Goal: Transaction & Acquisition: Purchase product/service

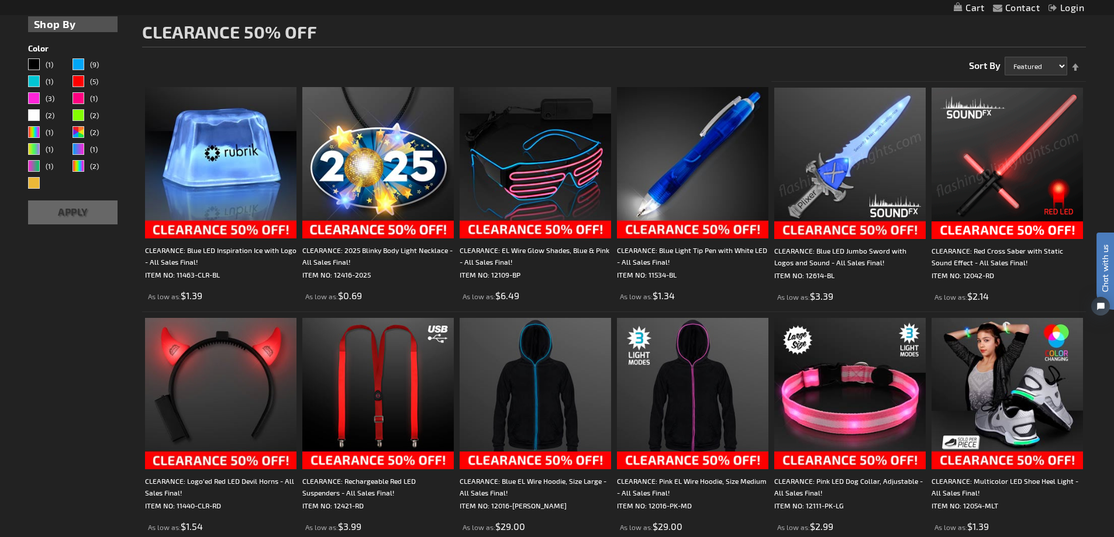
scroll to position [175, 0]
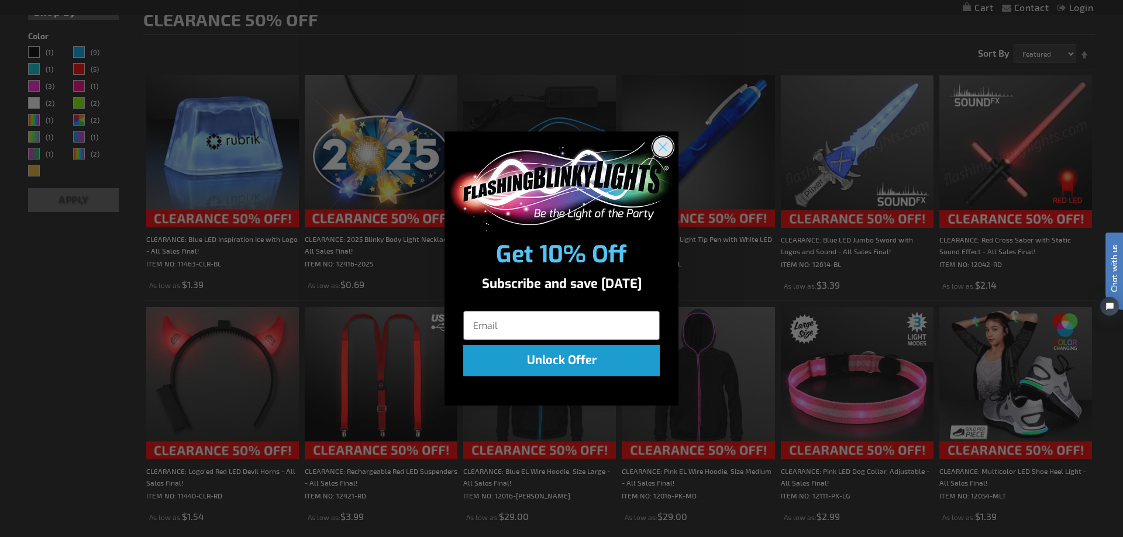
click at [661, 152] on circle "Close dialog" at bounding box center [662, 146] width 19 height 19
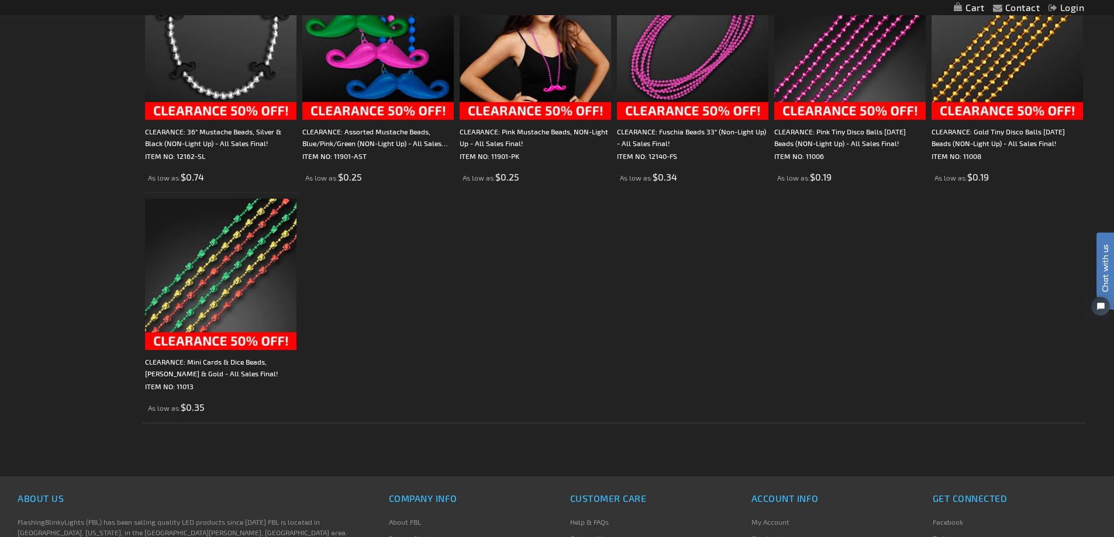
scroll to position [2105, 0]
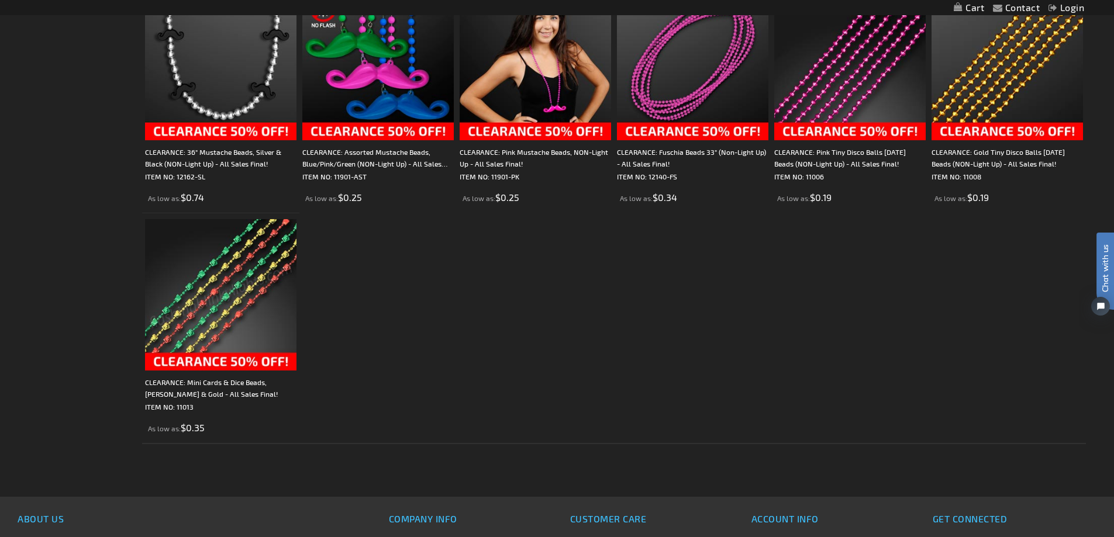
click at [223, 288] on img at bounding box center [220, 294] width 151 height 151
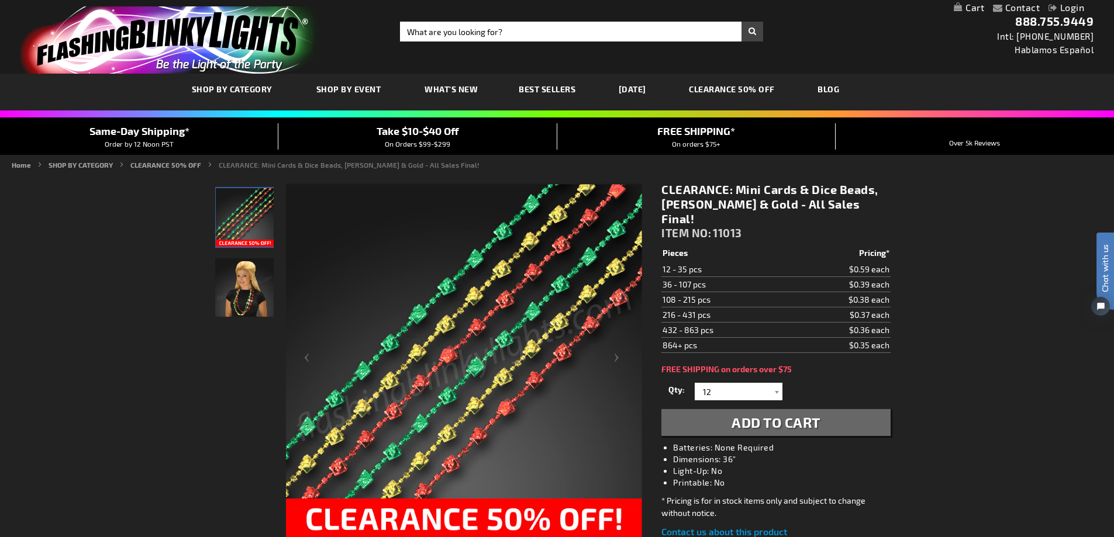
click at [247, 308] on img "Woman wearing Mini Cards & Dice Beads - Red, Green & Gold" at bounding box center [244, 287] width 58 height 58
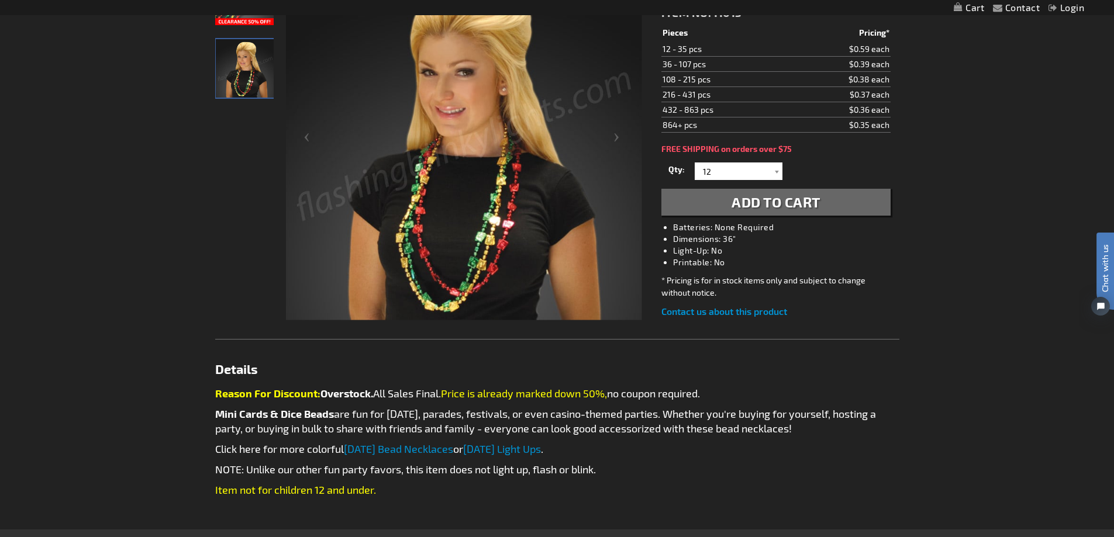
scroll to position [234, 0]
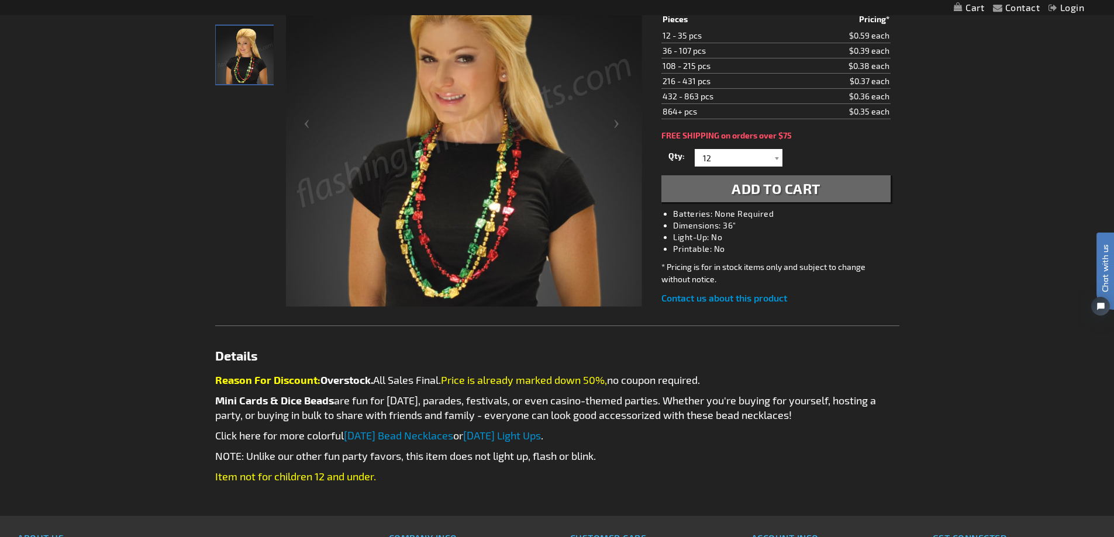
click at [541, 429] on link "Mardi Gras Light Ups" at bounding box center [502, 435] width 78 height 13
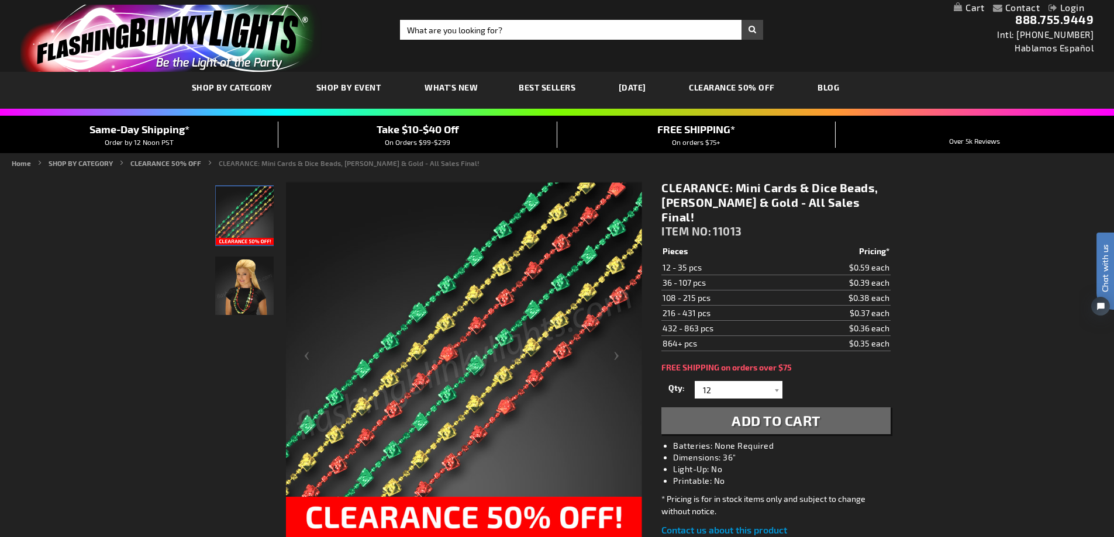
click at [248, 299] on img "Woman wearing Mini Cards & Dice Beads - Red, Green & Gold" at bounding box center [244, 286] width 58 height 58
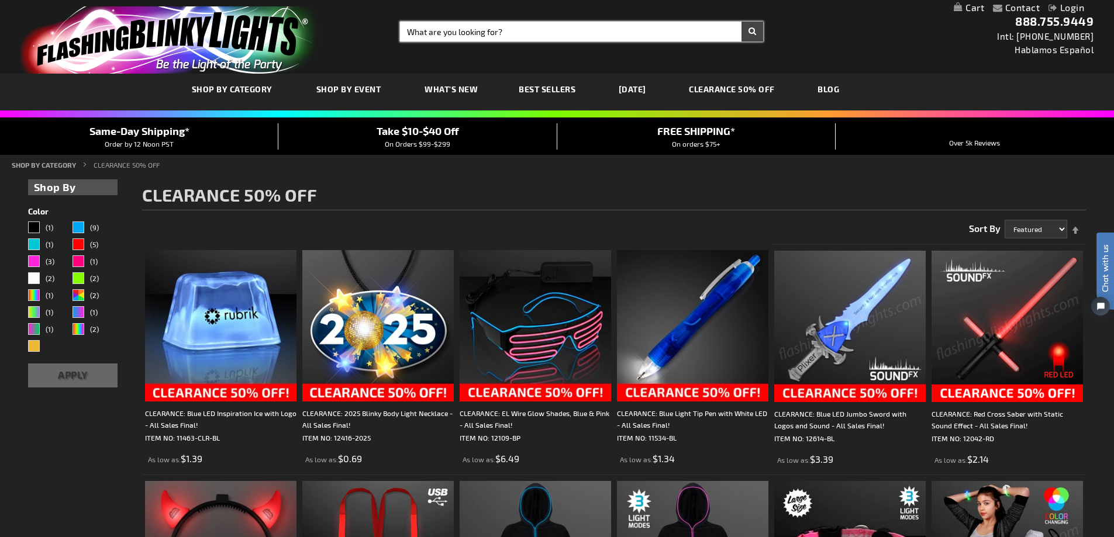
click at [498, 34] on input "Search" at bounding box center [581, 32] width 363 height 20
type input "crowns"
click at [742, 22] on button "Search" at bounding box center [753, 32] width 22 height 20
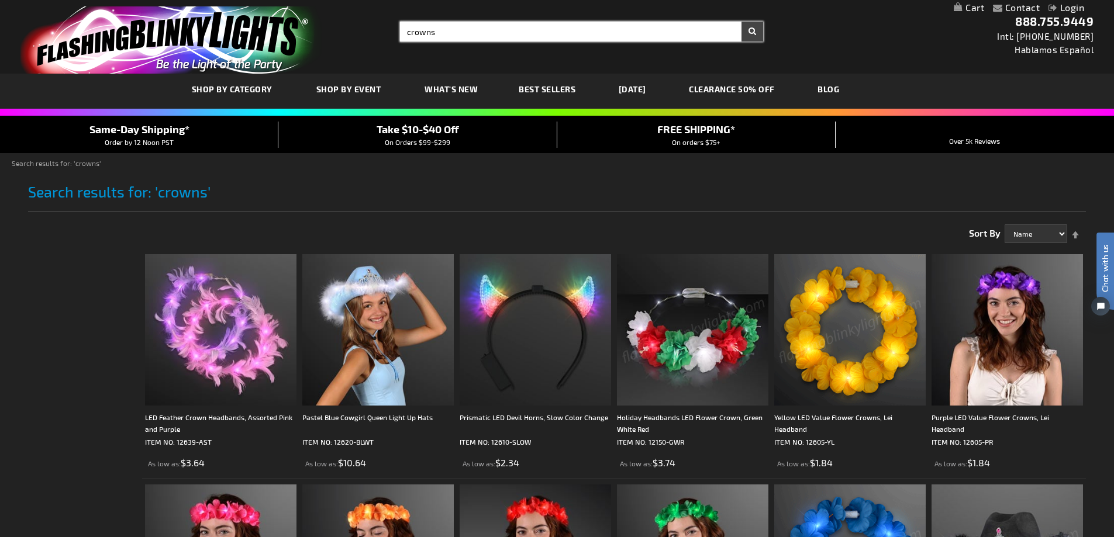
click at [451, 34] on input "crowns" at bounding box center [581, 32] width 363 height 20
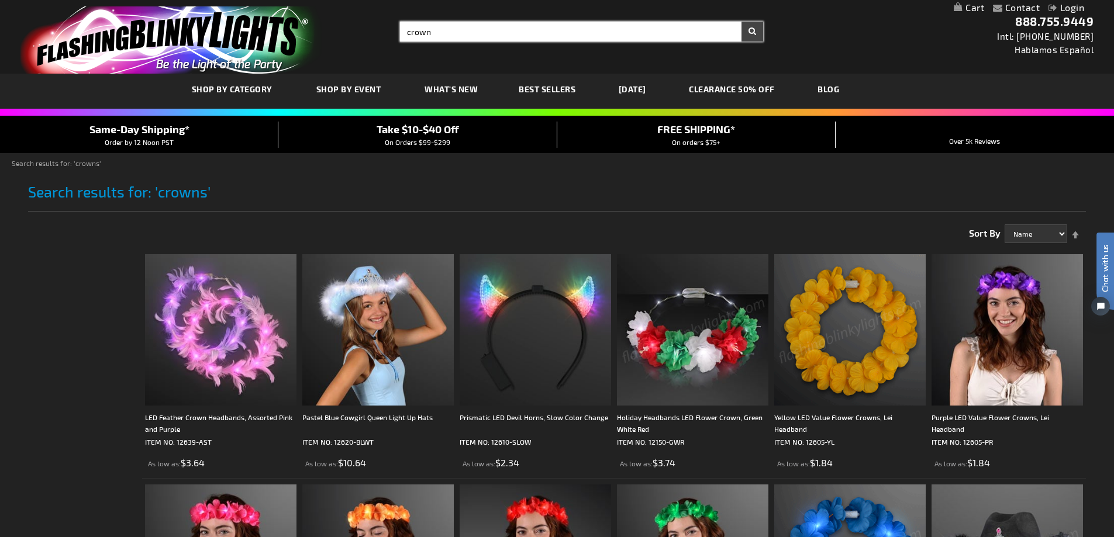
type input "crown"
click at [742, 22] on button "Search" at bounding box center [753, 32] width 22 height 20
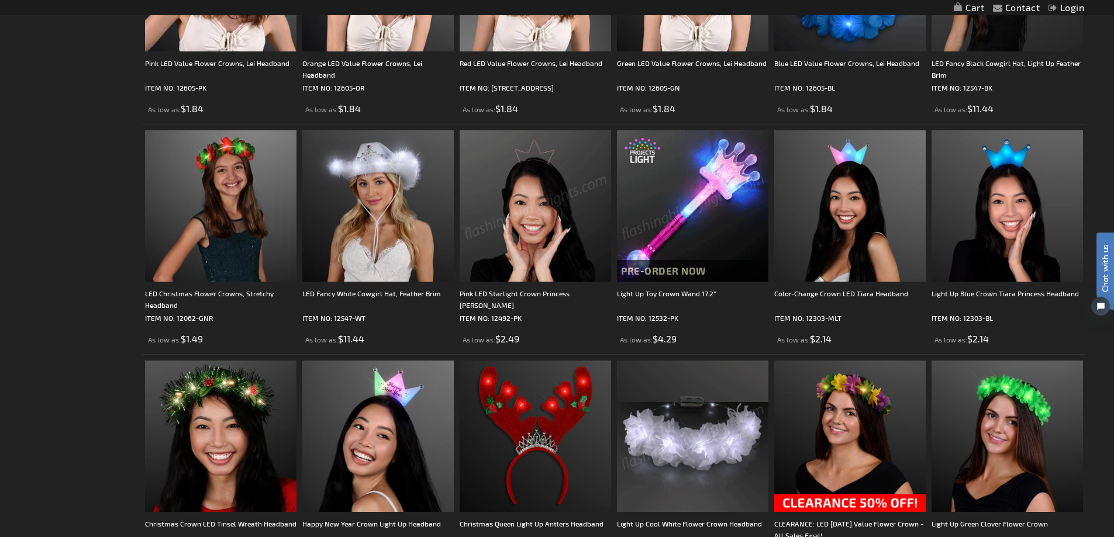
click at [543, 188] on img at bounding box center [535, 205] width 151 height 151
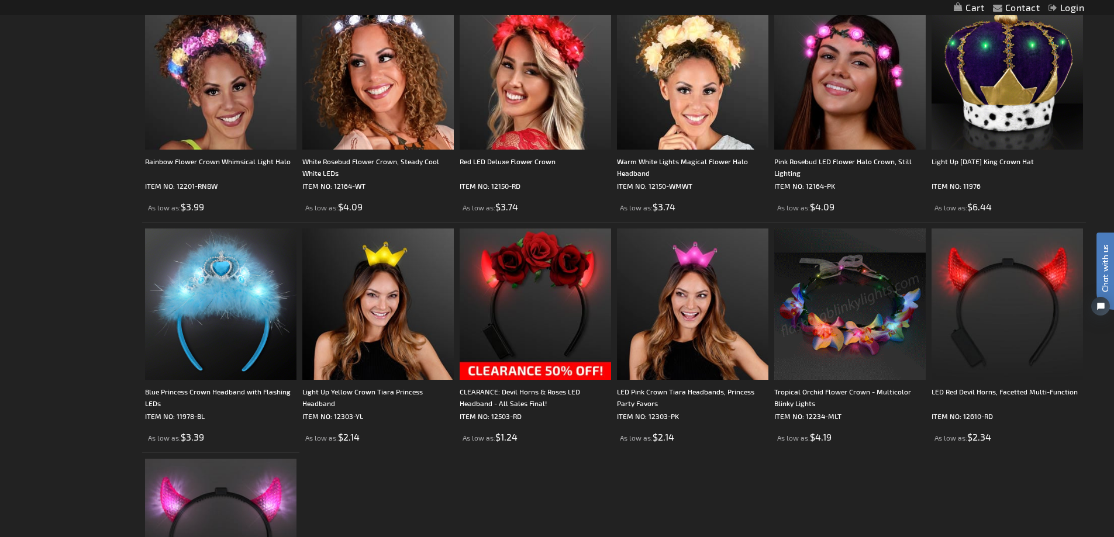
scroll to position [1638, 0]
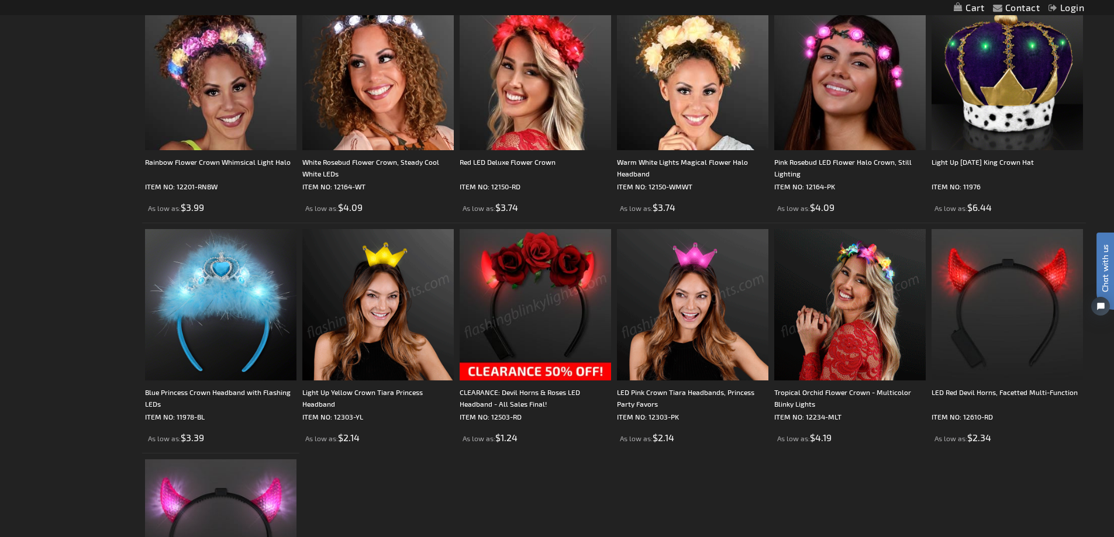
click at [380, 306] on img at bounding box center [377, 304] width 151 height 151
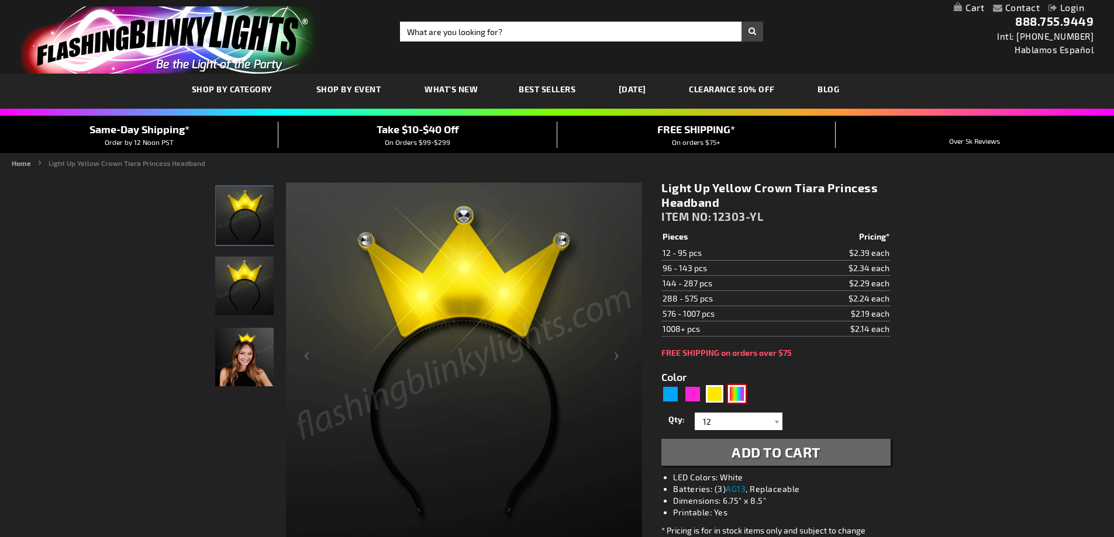
click at [742, 398] on div "Multicolor" at bounding box center [737, 394] width 18 height 18
type input "5659"
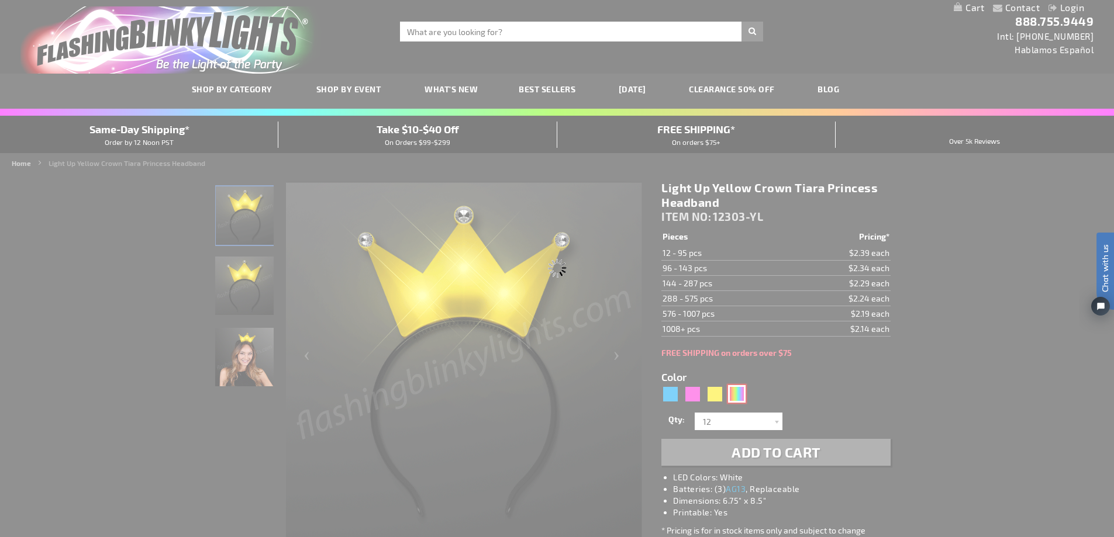
type input "12303-MLT"
type input "Customize - Color-Change Crown LED Tiara Headband - ITEM NO: 12303-MLT"
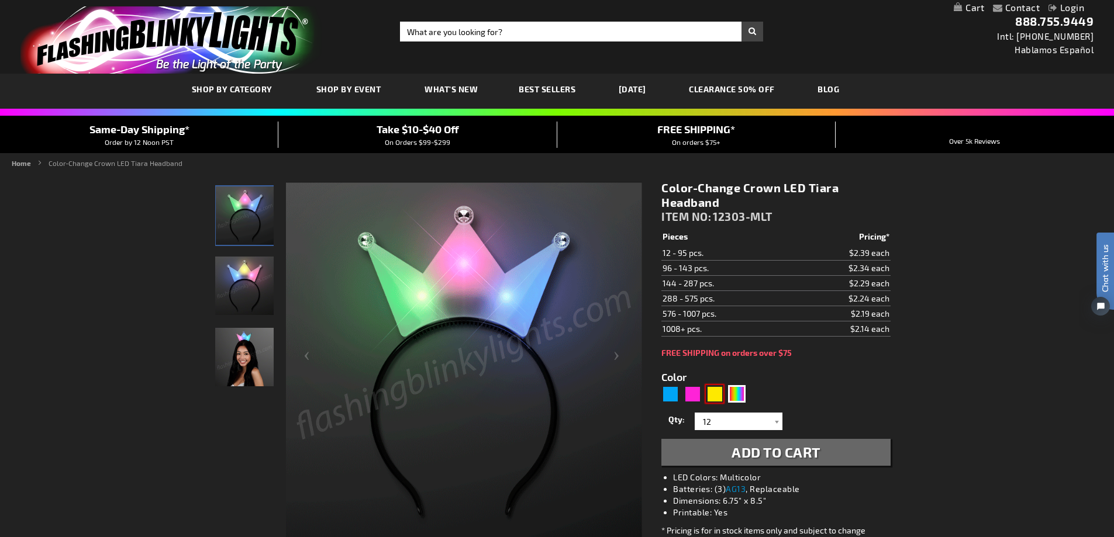
click at [716, 398] on div "Yellow" at bounding box center [715, 394] width 18 height 18
type input "5647"
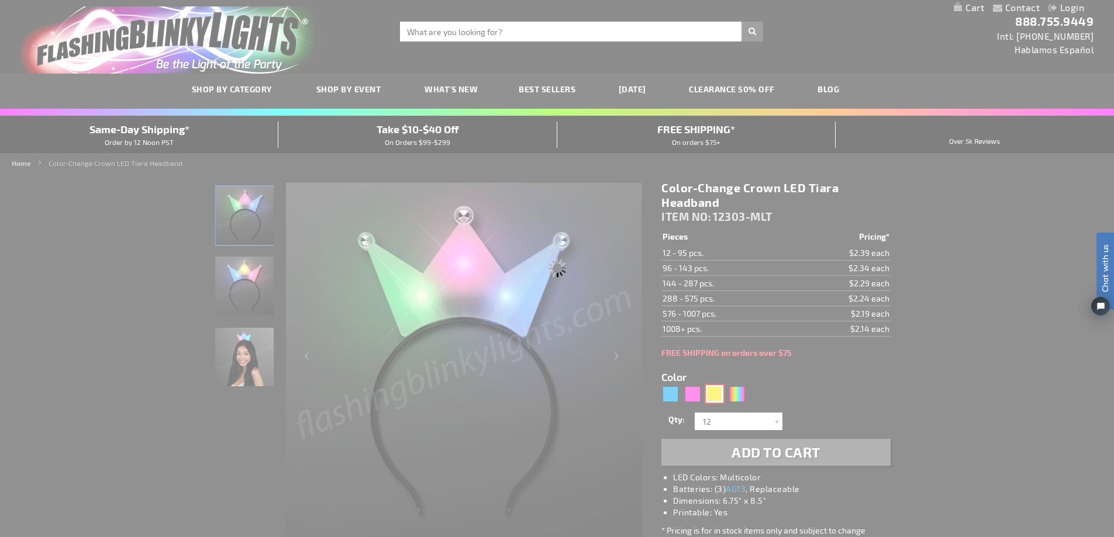
type input "12303-YL"
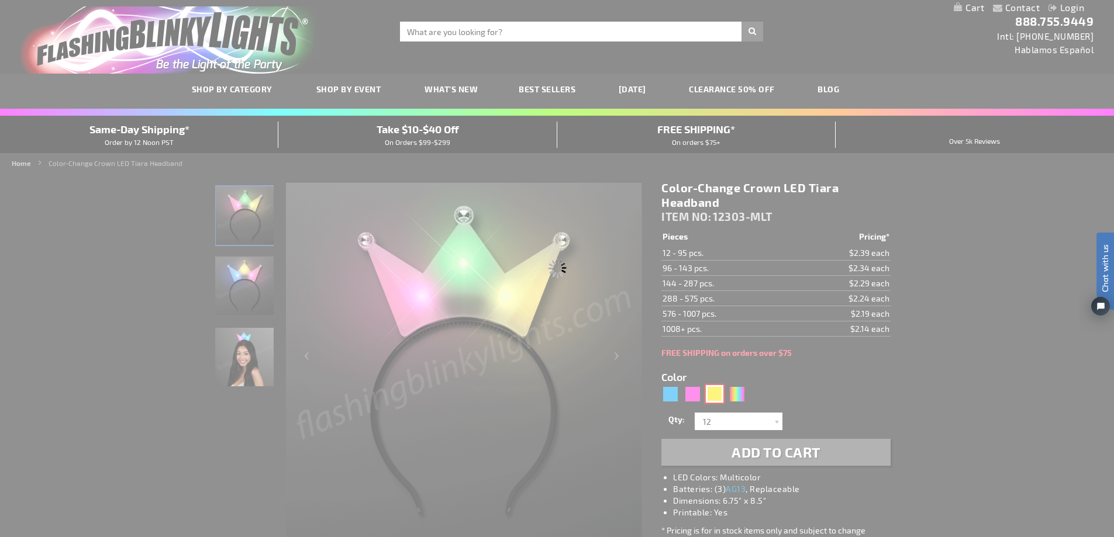
type input "Customize - Light Up Yellow Crown Tiara Princess Headband - ITEM NO: 12303-YL"
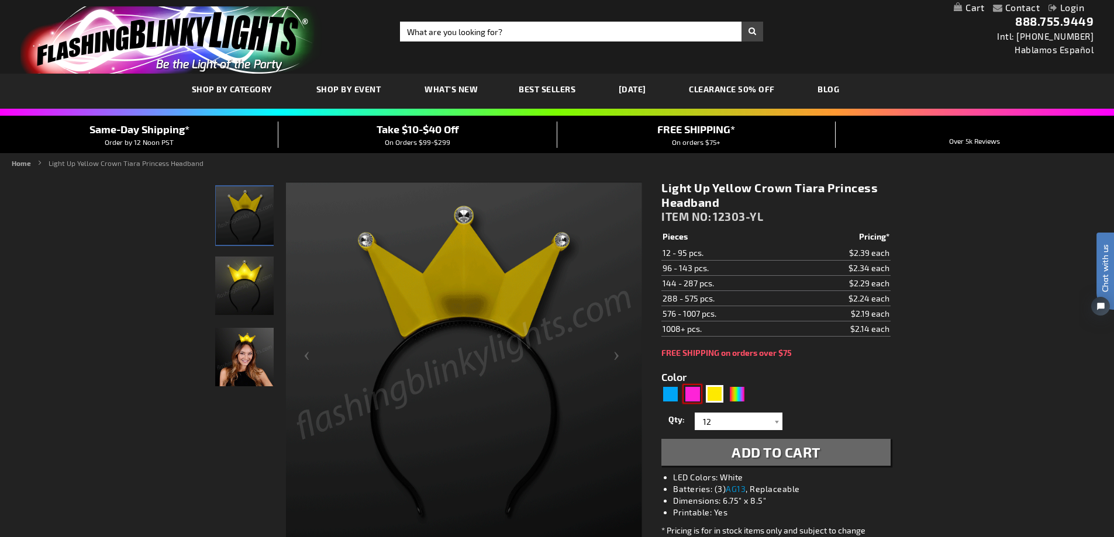
click at [692, 398] on div "Pink" at bounding box center [693, 394] width 18 height 18
type input "5639"
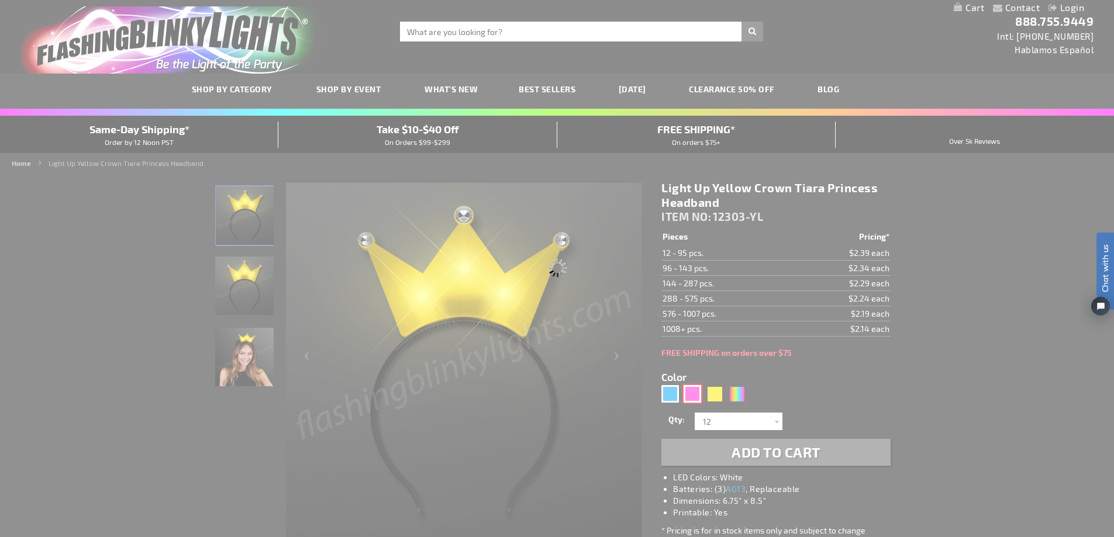
type input "12303-PK"
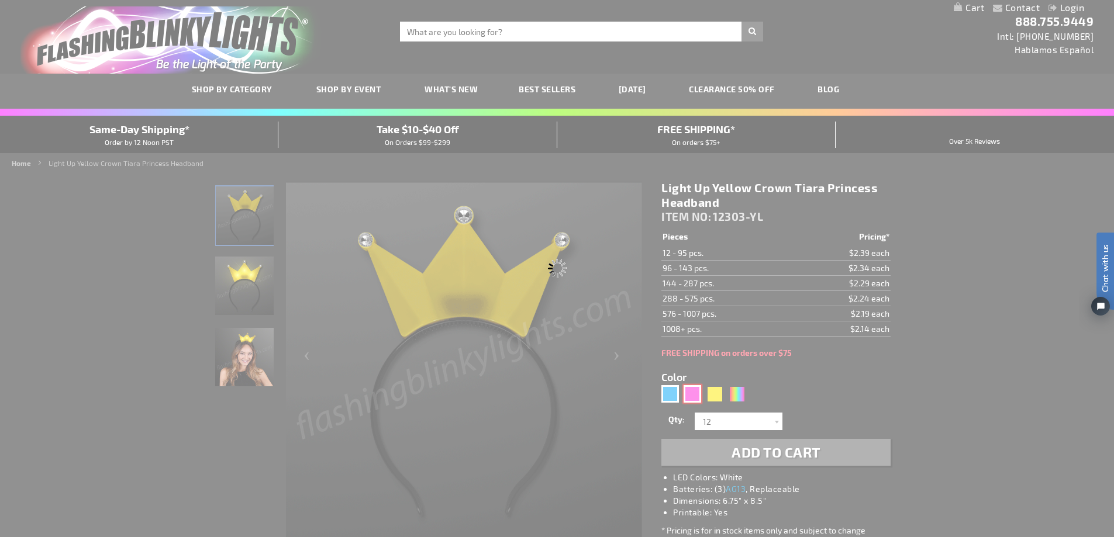
type input "Customize - LED Pink Crown Tiara Headbands, Princess Party Favors - ITEM NO: 12…"
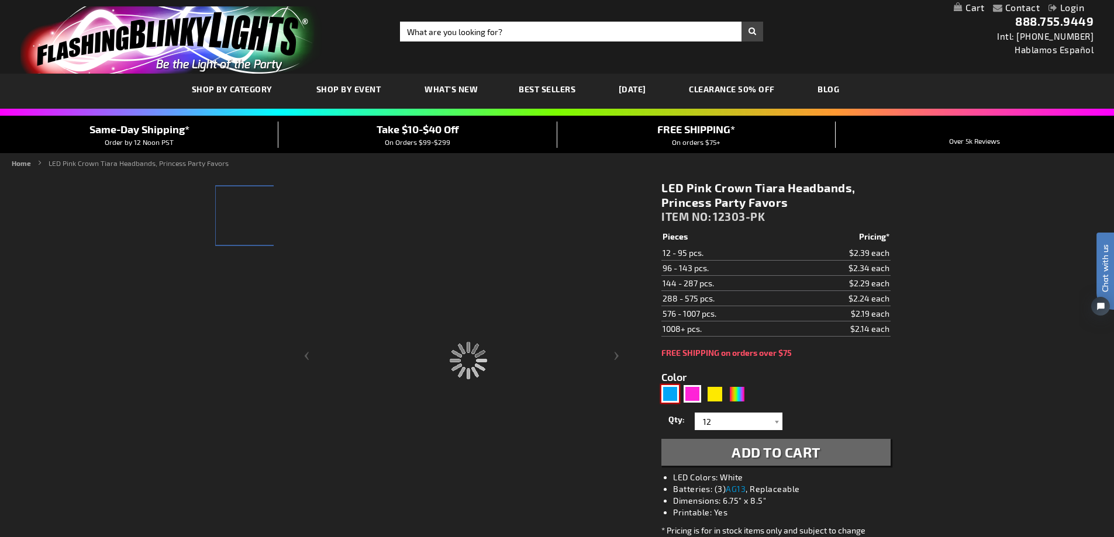
click at [670, 398] on div "Blue" at bounding box center [670, 394] width 18 height 18
type input "5629"
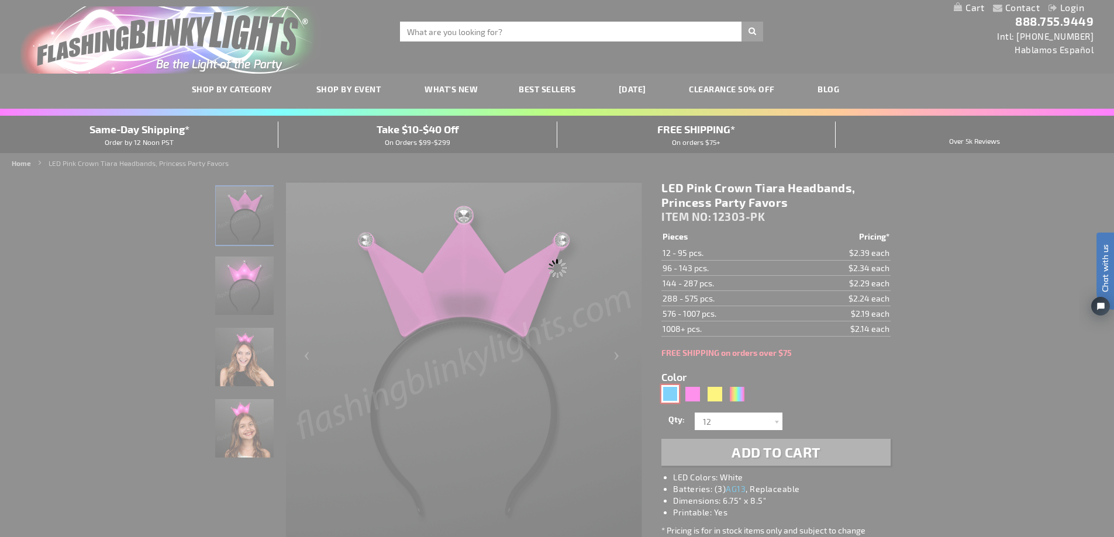
type input "12303-BL"
type input "Customize - Light Up Blue Crown Tiara Princess Headband - ITEM NO: 12303-BL"
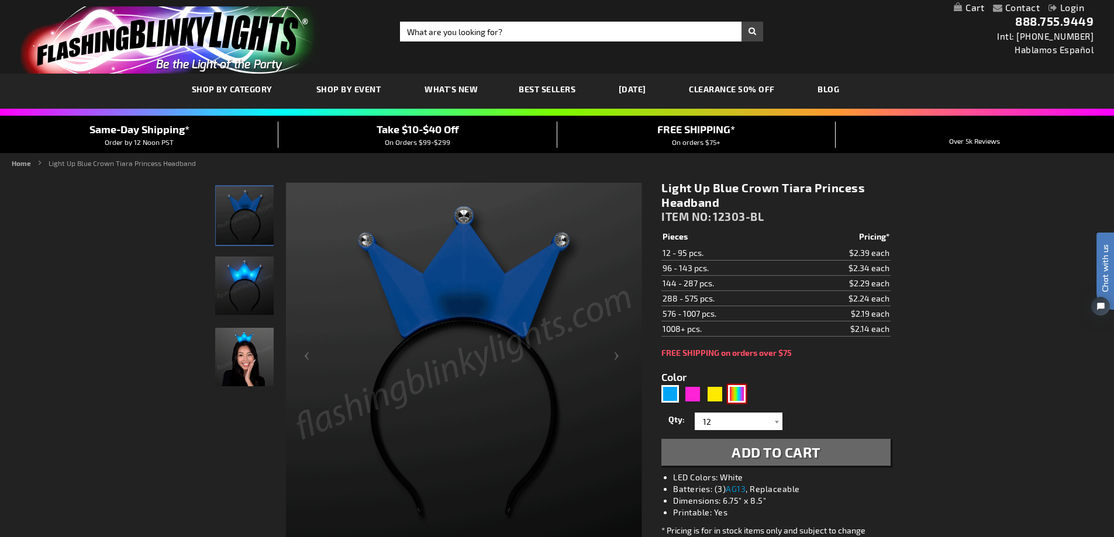
click at [733, 397] on div "Multicolor" at bounding box center [737, 394] width 18 height 18
type input "5659"
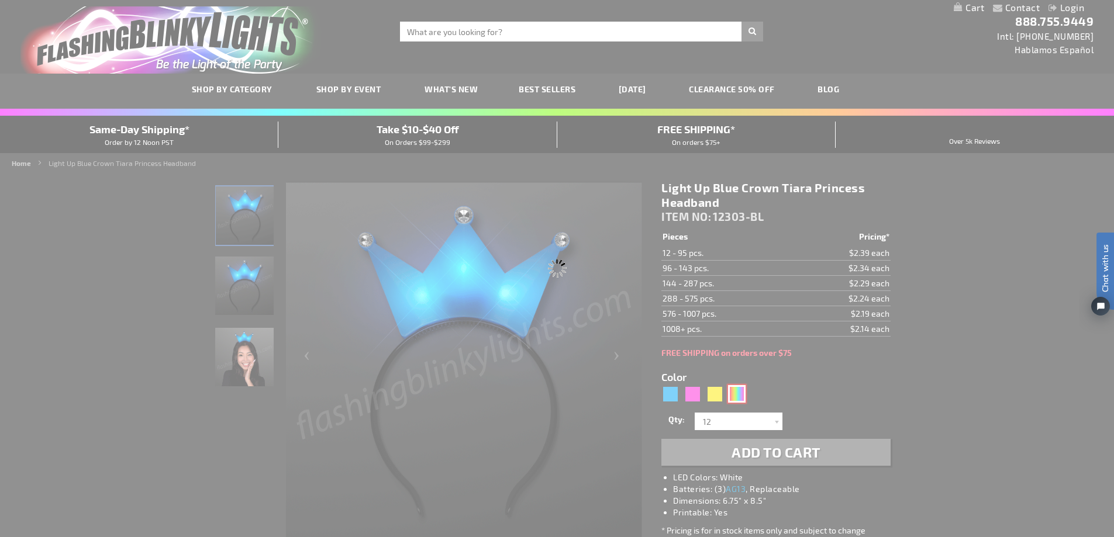
type input "12303-MLT"
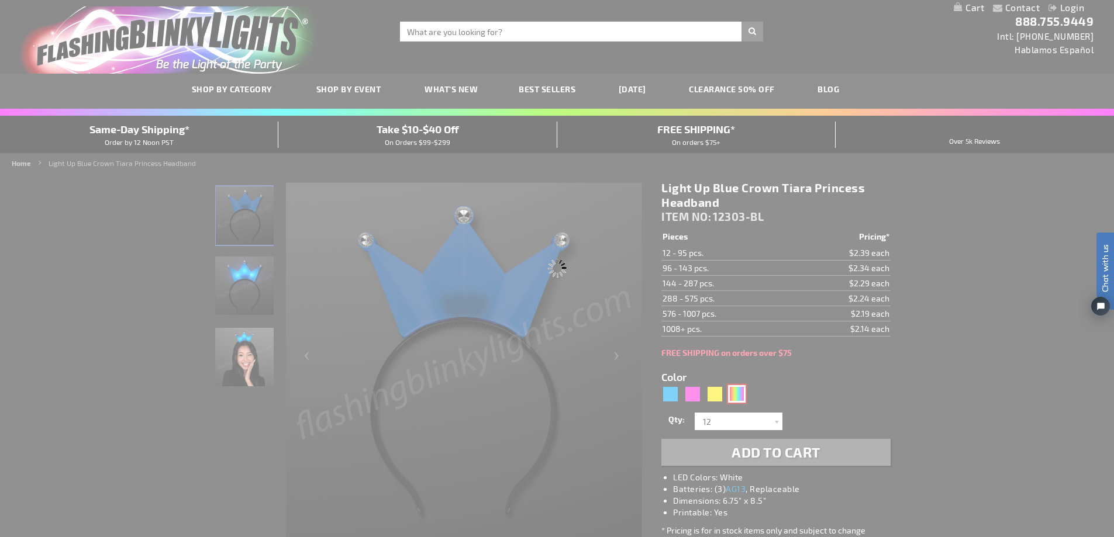
type input "Customize - Color-Change Crown LED Tiara Headband - ITEM NO: 12303-MLT"
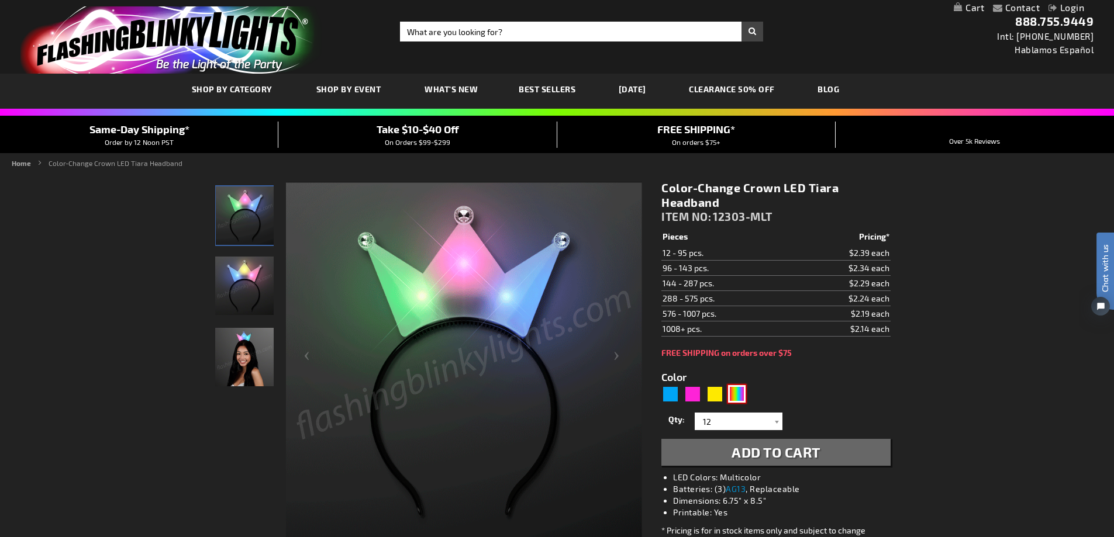
click at [257, 368] on img at bounding box center [244, 357] width 58 height 58
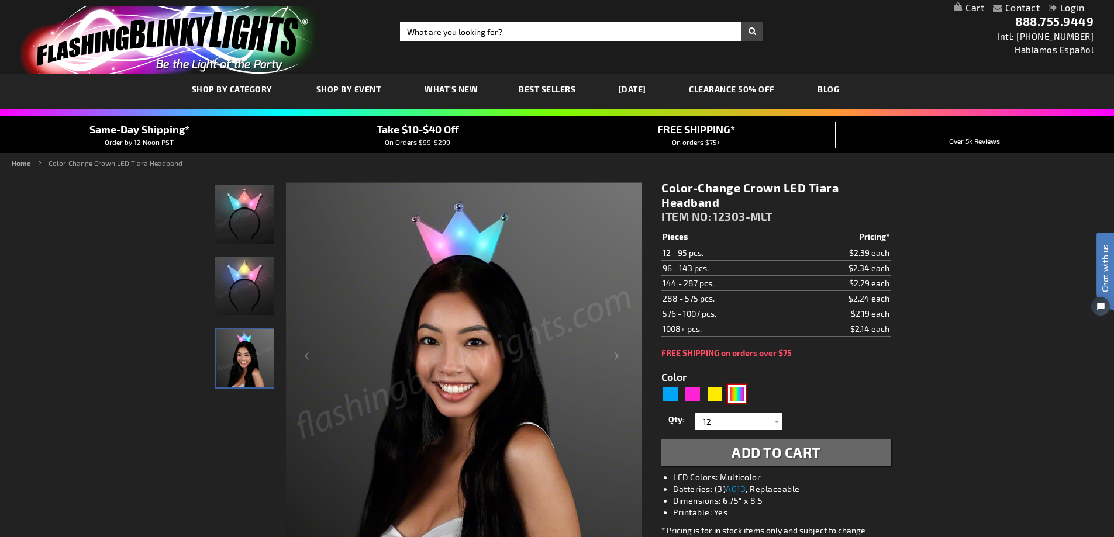
click at [236, 209] on img at bounding box center [244, 214] width 58 height 58
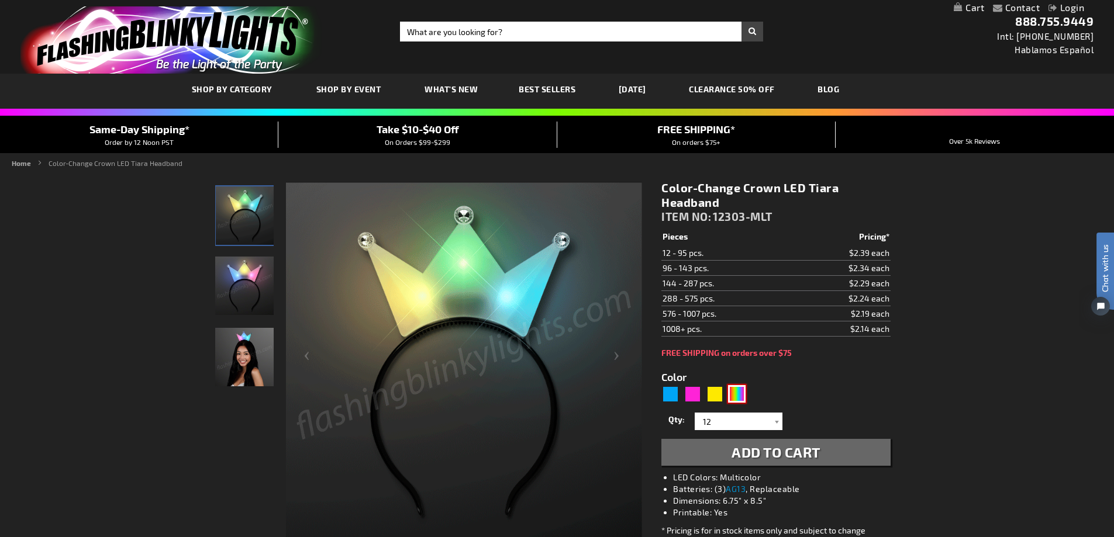
click at [250, 284] on img at bounding box center [244, 286] width 58 height 58
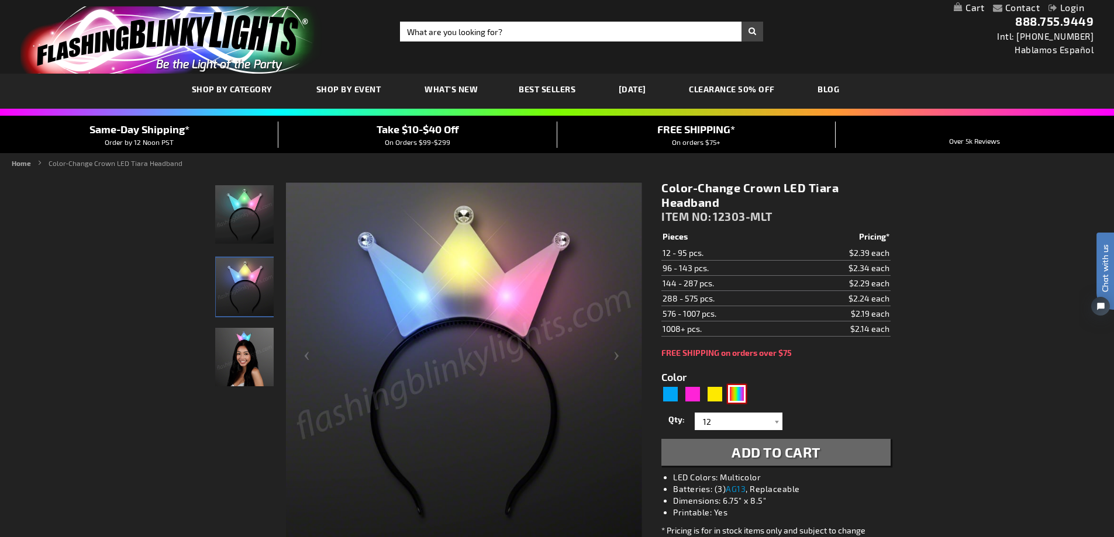
click at [245, 353] on img at bounding box center [244, 357] width 58 height 58
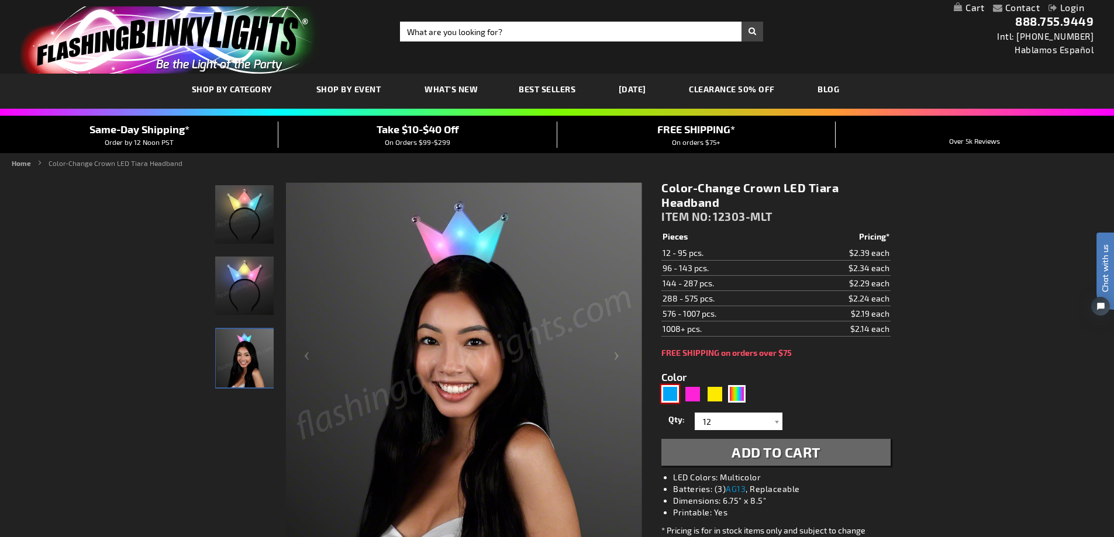
click at [671, 395] on div "Blue" at bounding box center [670, 394] width 18 height 18
type input "5629"
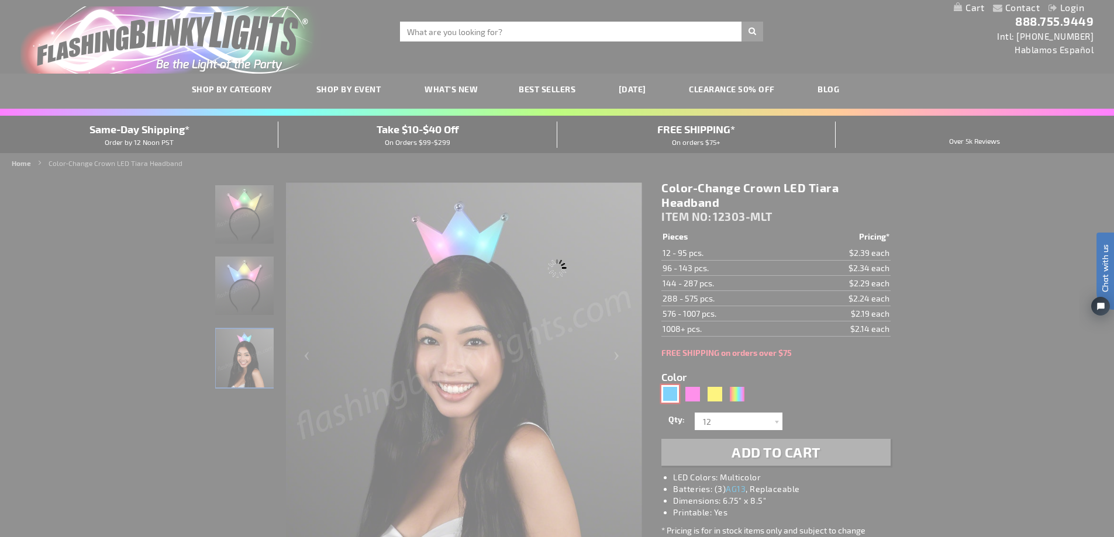
type input "12303-BL"
type input "Customize - Light Up Blue Crown Tiara Princess Headband - ITEM NO: 12303-BL"
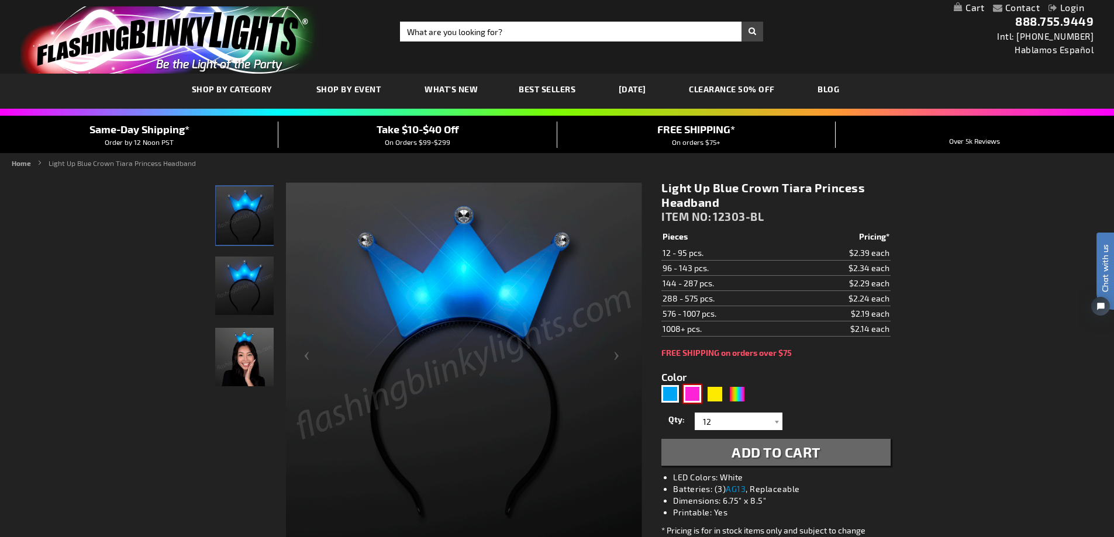
click at [694, 394] on div "Pink" at bounding box center [693, 394] width 18 height 18
type input "5639"
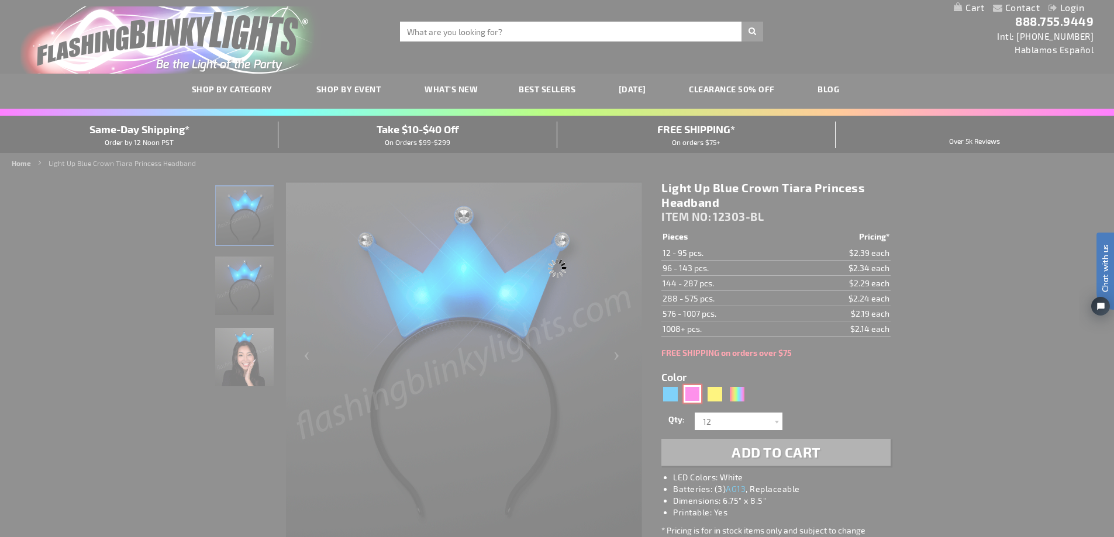
type input "12303-PK"
type input "Customize - LED Pink Crown Tiara Headbands, Princess Party Favors - ITEM NO: 12…"
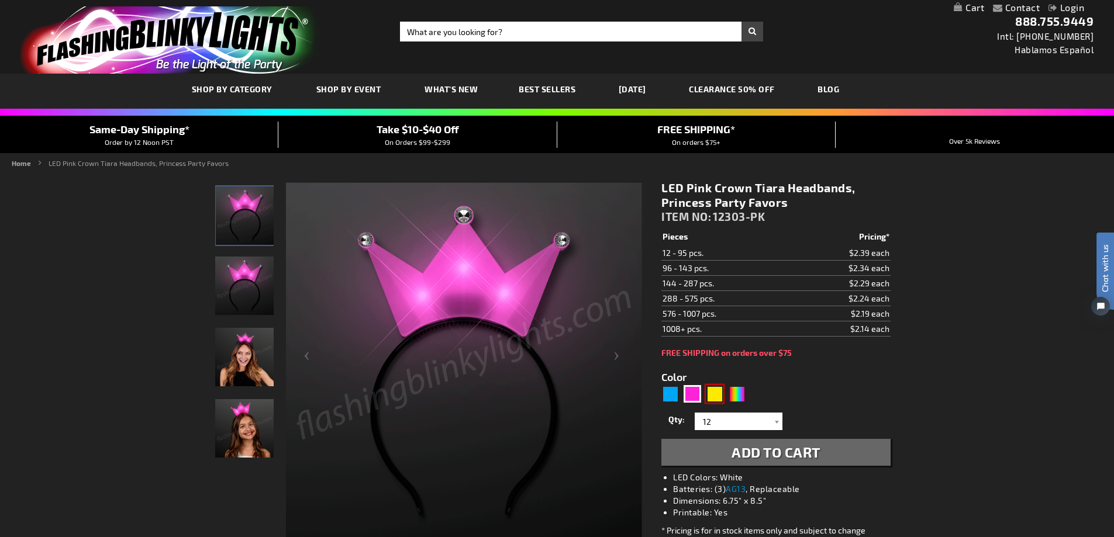
click at [713, 397] on div "Yellow" at bounding box center [715, 394] width 18 height 18
type input "5647"
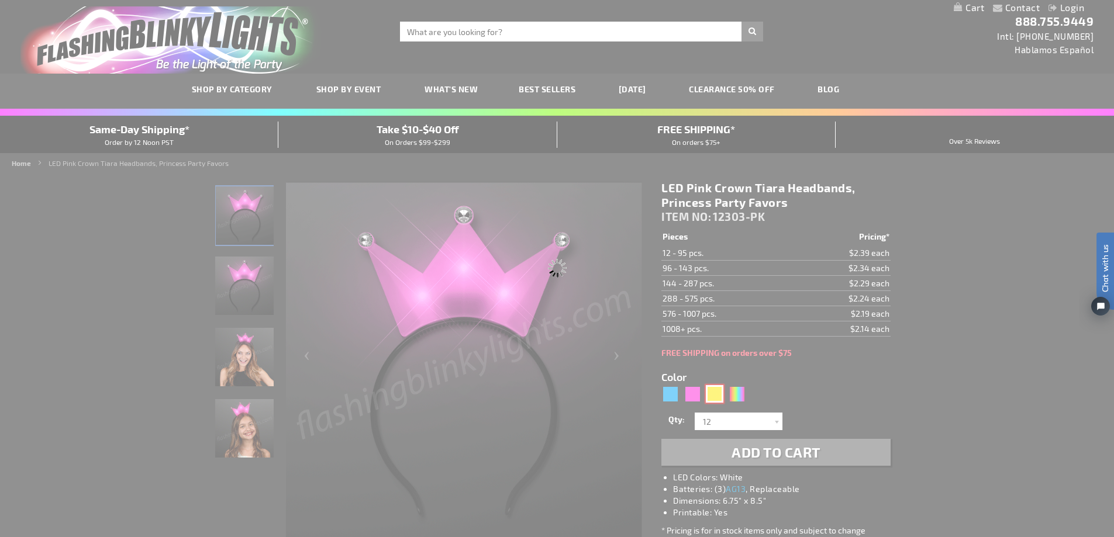
type input "12303-YL"
type input "Customize - Light Up Yellow Crown Tiara Princess Headband - ITEM NO: 12303-YL"
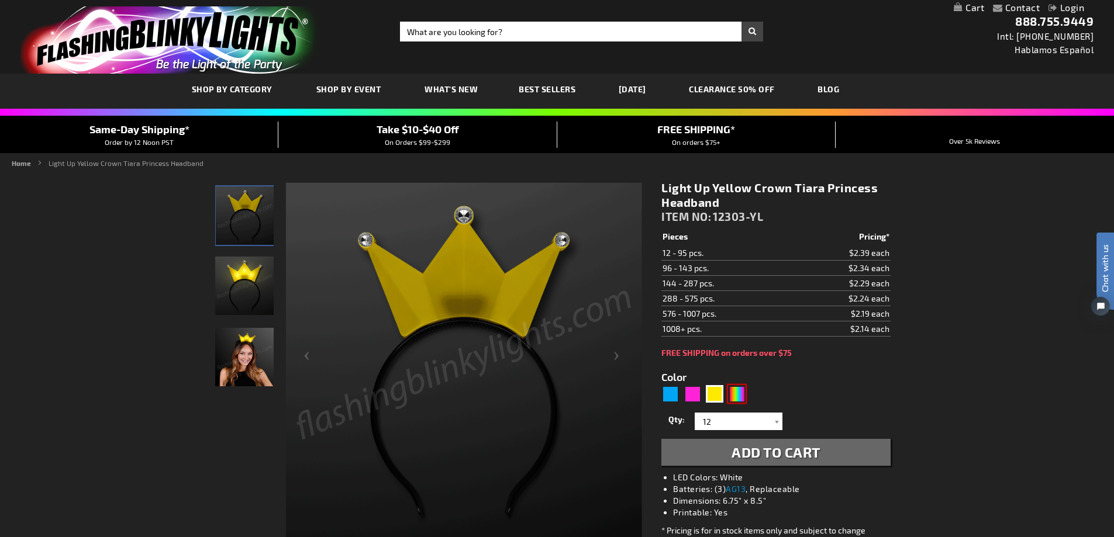
click at [739, 393] on div "Multicolor" at bounding box center [737, 394] width 18 height 18
type input "5659"
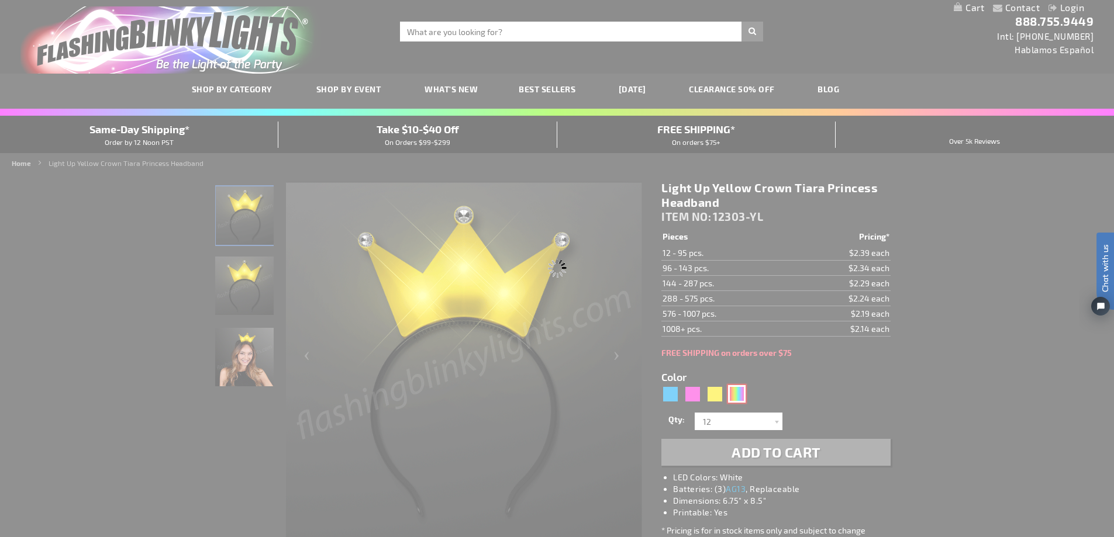
type input "12303-MLT"
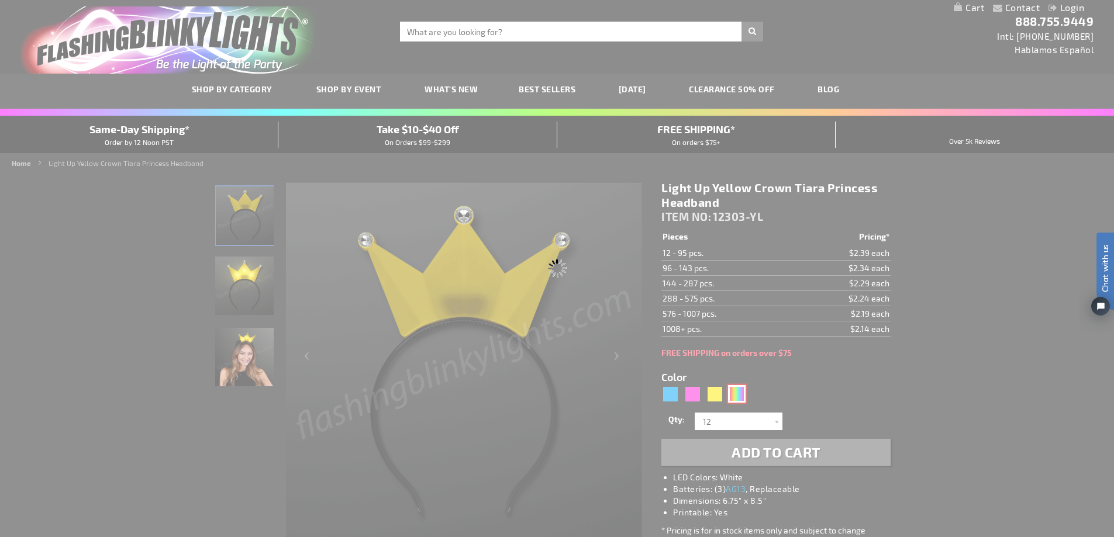
type input "Customize - Color-Change Crown LED Tiara Headband - ITEM NO: 12303-MLT"
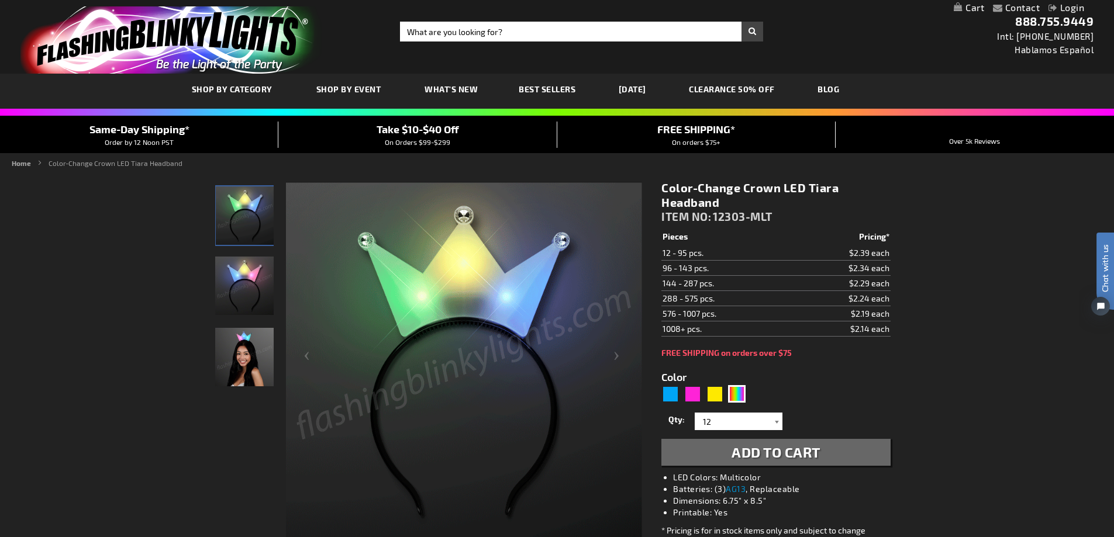
click at [777, 421] on div at bounding box center [777, 422] width 12 height 18
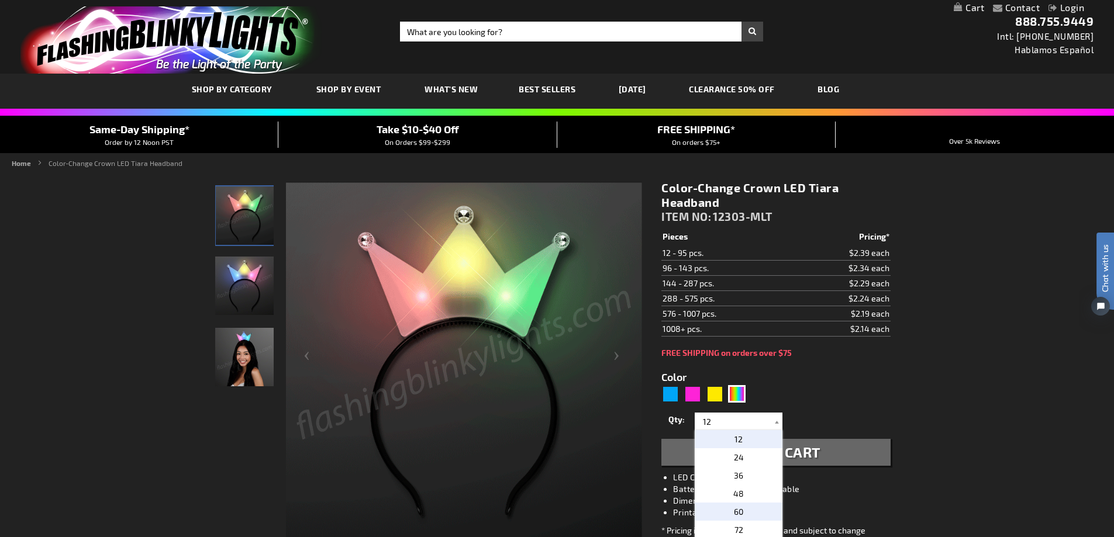
click at [744, 509] on p "60" at bounding box center [739, 512] width 88 height 18
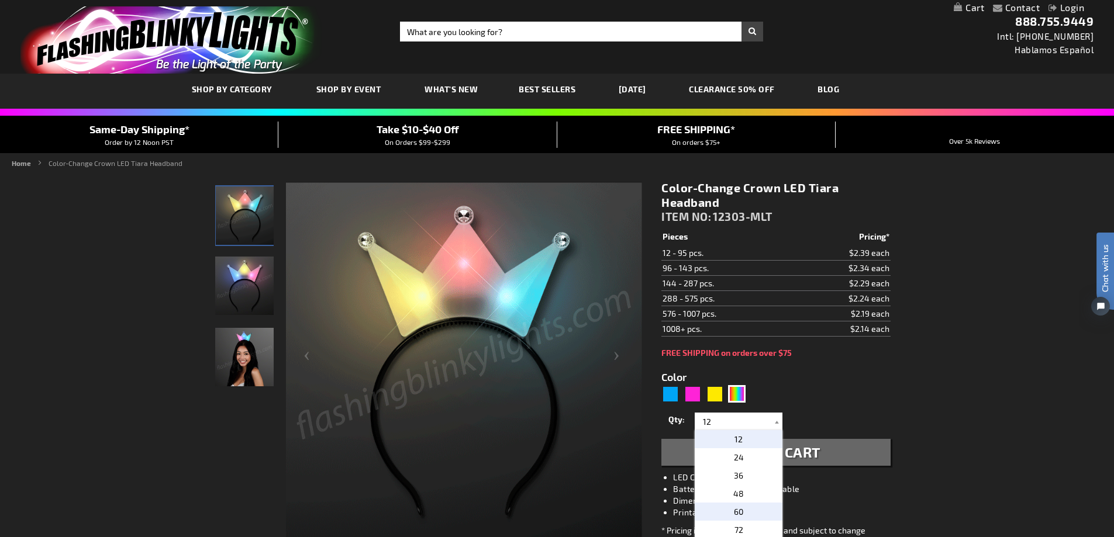
type input "60"
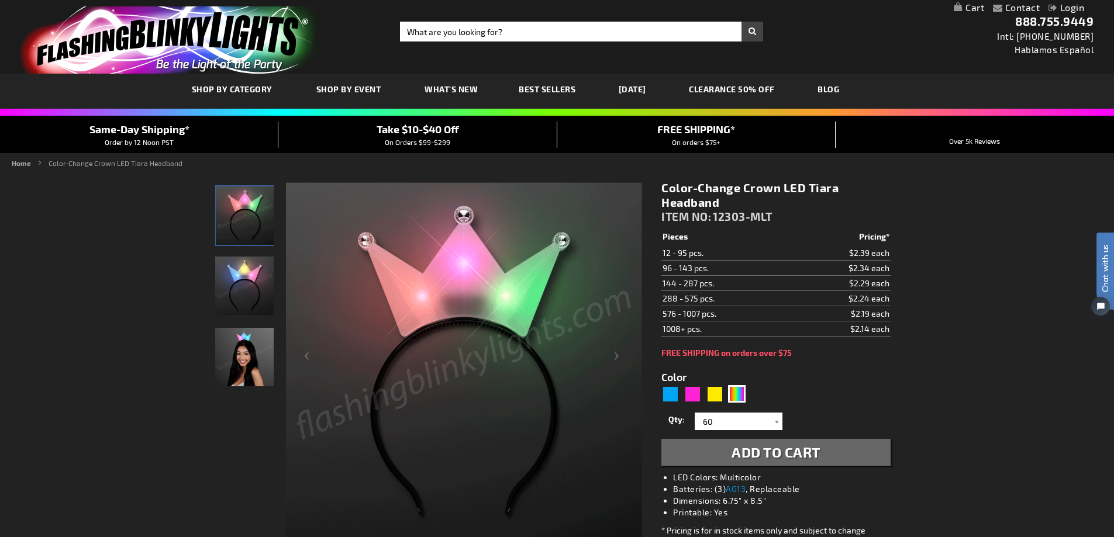
click at [842, 454] on button "Add to Cart" at bounding box center [775, 452] width 229 height 27
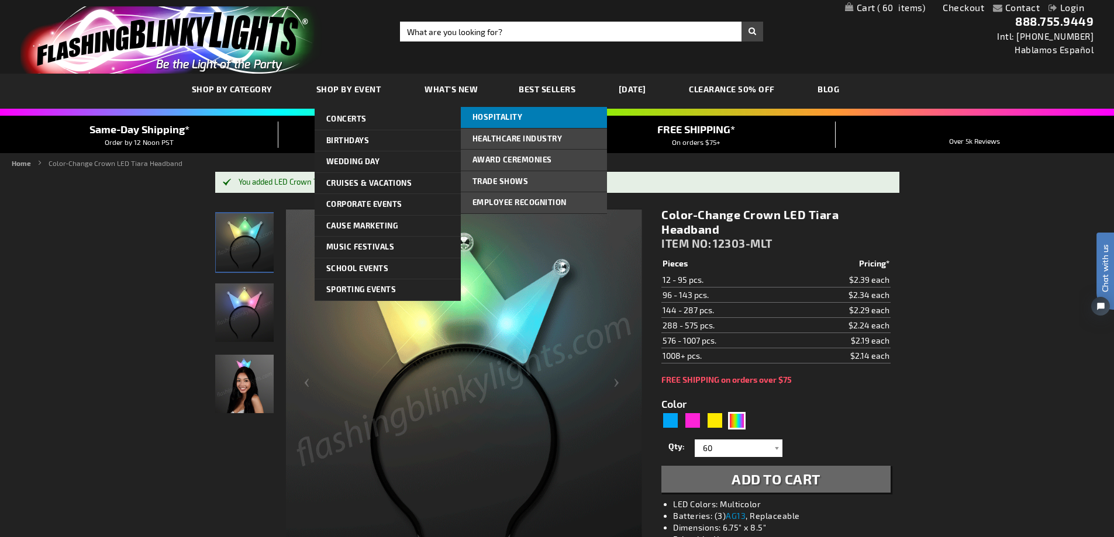
click at [526, 118] on link "Hospitality" at bounding box center [534, 117] width 146 height 21
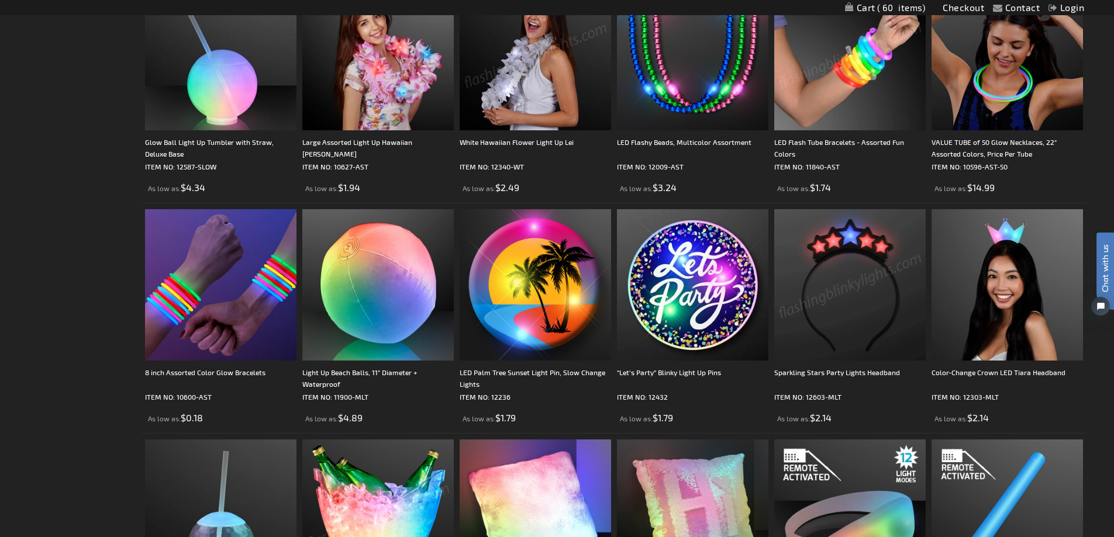
scroll to position [526, 0]
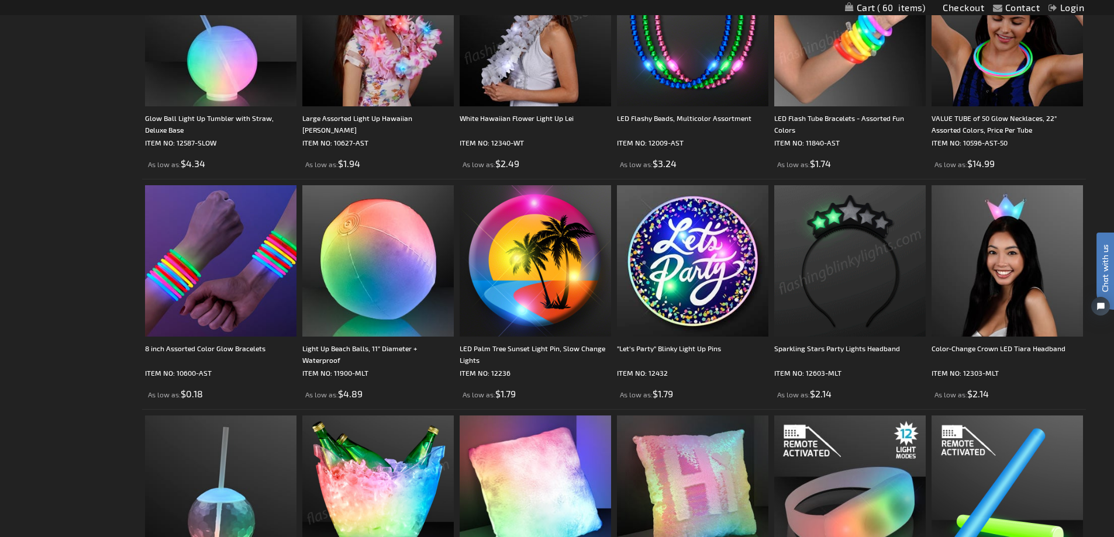
click at [857, 282] on img at bounding box center [849, 260] width 151 height 151
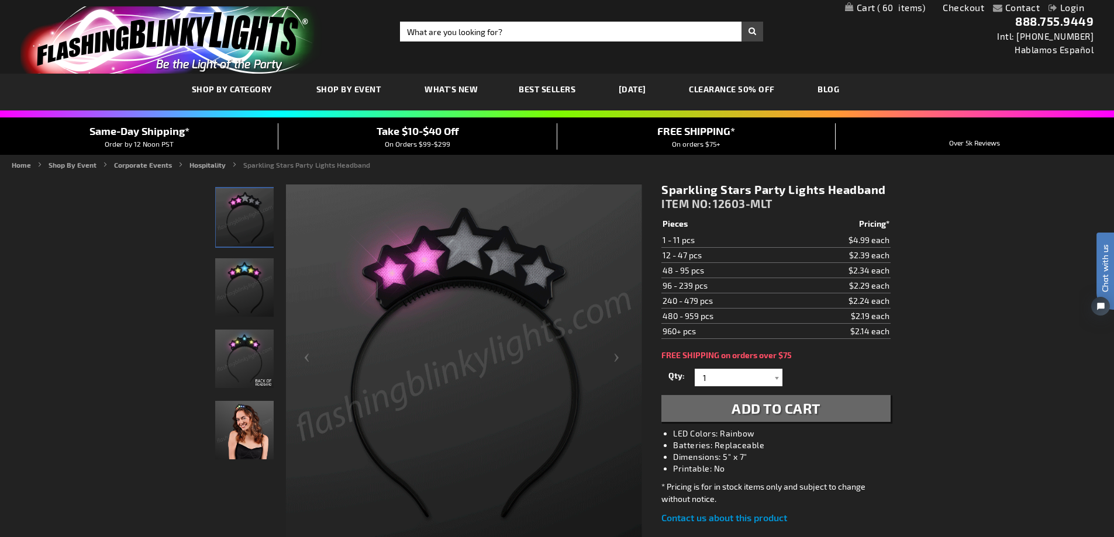
click at [249, 429] on img "Woman wearing Sparkling Stars Party Lights Headband" at bounding box center [244, 430] width 58 height 58
